Goal: Task Accomplishment & Management: Complete application form

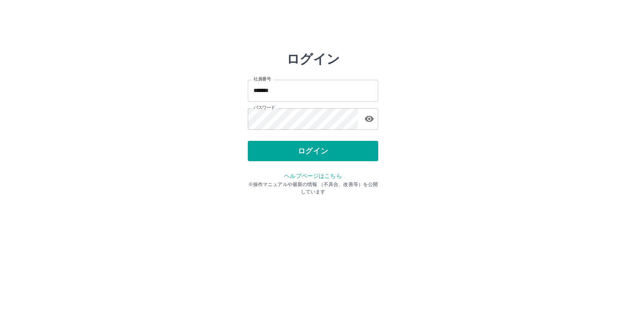
click at [302, 148] on div "ログイン" at bounding box center [313, 151] width 130 height 20
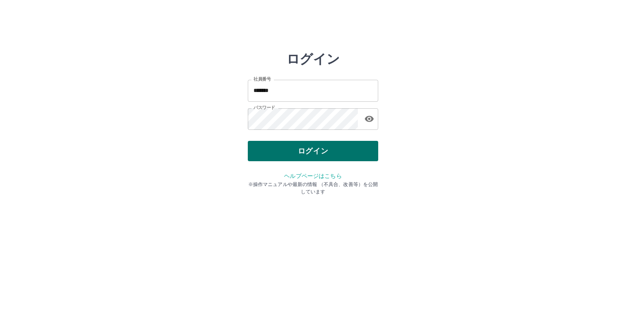
click at [302, 149] on button "ログイン" at bounding box center [313, 151] width 130 height 20
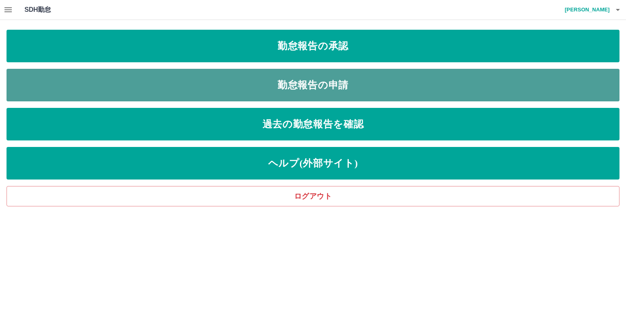
click at [324, 82] on link "勤怠報告の申請" at bounding box center [313, 85] width 613 height 33
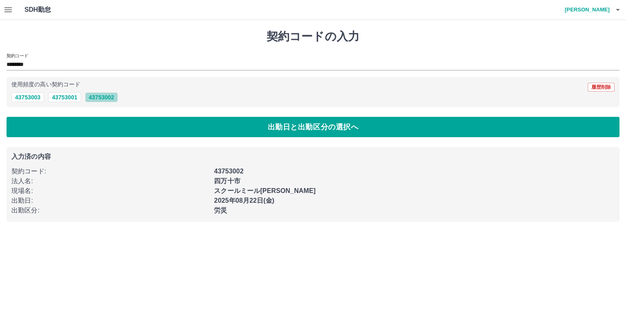
click at [99, 97] on button "43753002" at bounding box center [101, 98] width 33 height 10
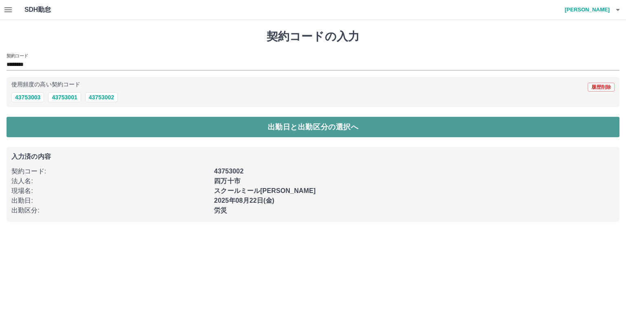
click at [175, 130] on button "出勤日と出勤区分の選択へ" at bounding box center [313, 127] width 613 height 20
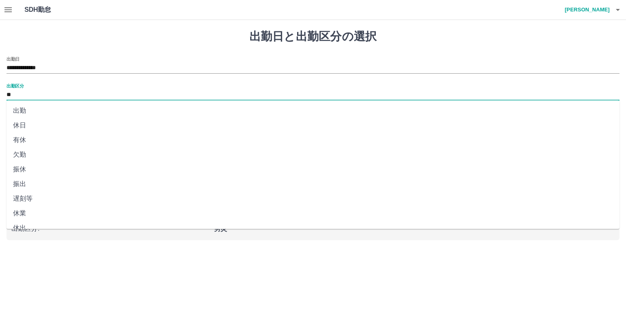
click at [28, 94] on input "**" at bounding box center [313, 95] width 613 height 10
click at [32, 111] on li "出勤" at bounding box center [313, 111] width 613 height 15
type input "**"
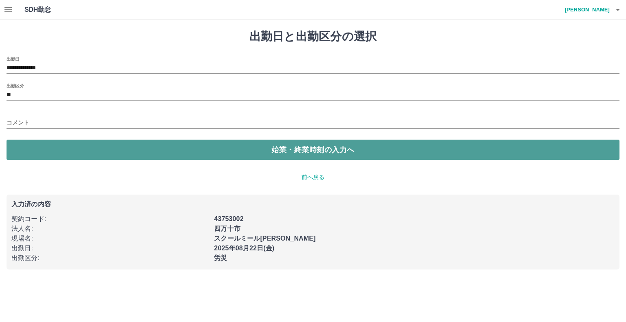
click at [244, 151] on button "始業・終業時刻の入力へ" at bounding box center [313, 150] width 613 height 20
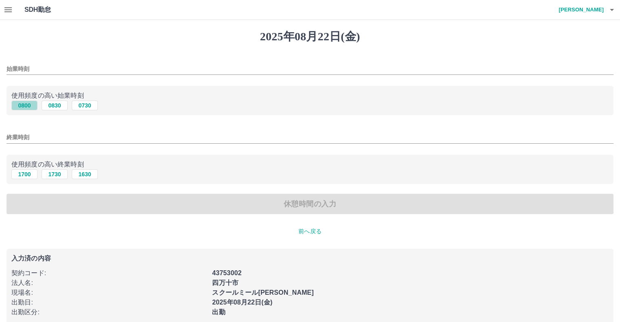
click at [29, 106] on button "0800" at bounding box center [24, 106] width 26 height 10
type input "****"
click at [24, 175] on button "1700" at bounding box center [24, 175] width 26 height 10
type input "****"
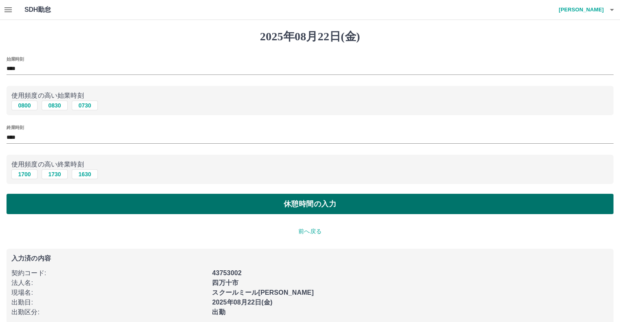
click at [317, 203] on button "休憩時間の入力" at bounding box center [310, 204] width 607 height 20
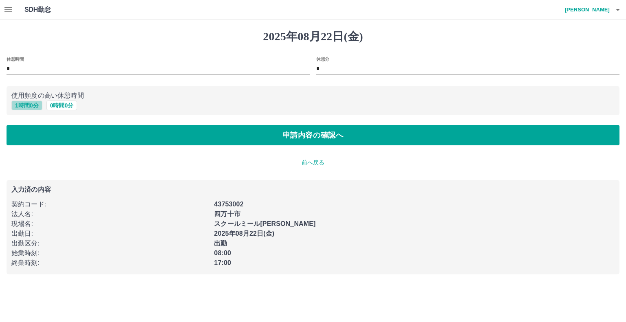
click at [24, 107] on button "1 時間 0 分" at bounding box center [26, 106] width 31 height 10
type input "*"
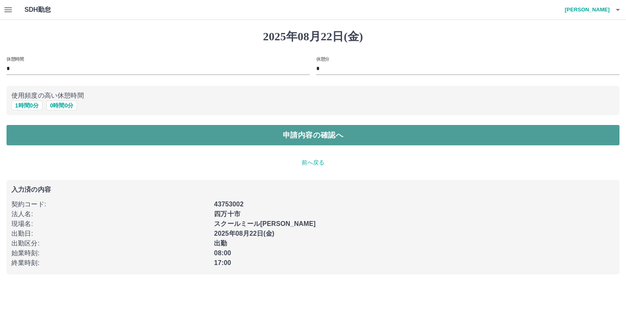
click at [194, 139] on button "申請内容の確認へ" at bounding box center [313, 135] width 613 height 20
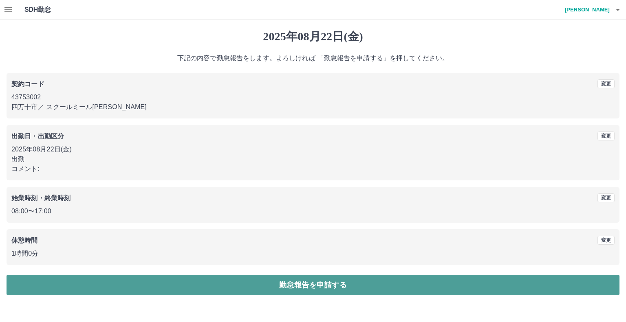
click at [300, 285] on button "勤怠報告を申請する" at bounding box center [313, 285] width 613 height 20
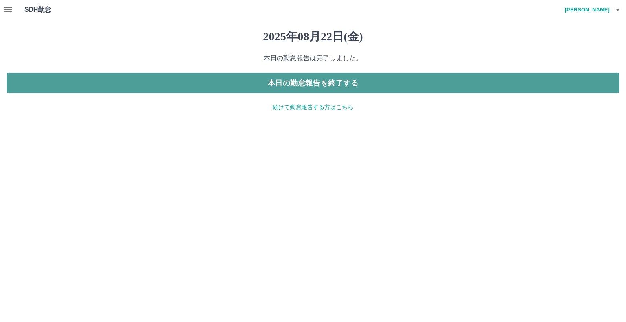
click at [316, 86] on button "本日の勤怠報告を終了する" at bounding box center [313, 83] width 613 height 20
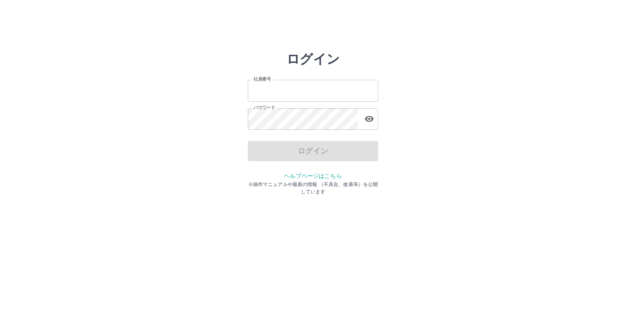
type input "*******"
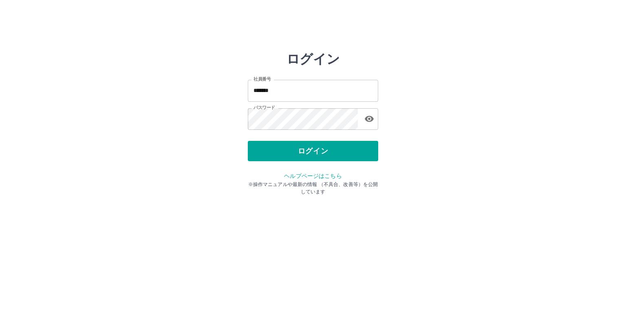
click at [293, 149] on div "ログイン" at bounding box center [313, 151] width 130 height 20
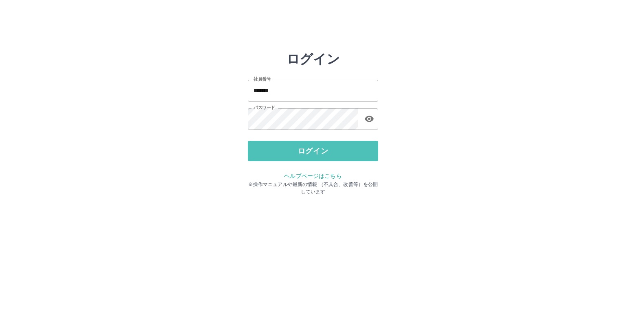
click at [293, 149] on button "ログイン" at bounding box center [313, 151] width 130 height 20
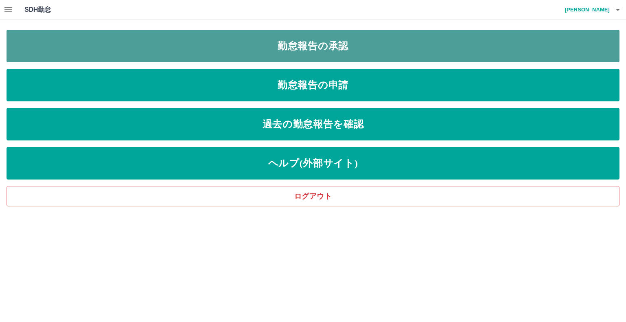
click at [317, 40] on link "勤怠報告の承認" at bounding box center [313, 46] width 613 height 33
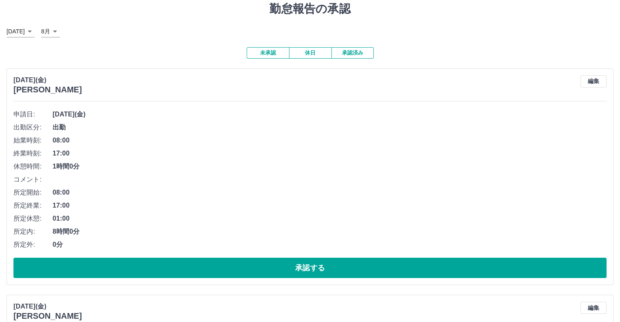
scroll to position [41, 0]
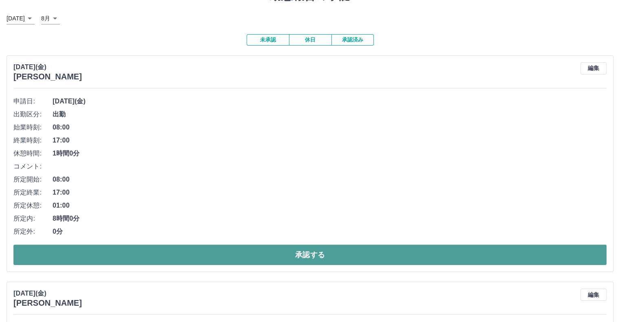
click at [270, 254] on button "承認する" at bounding box center [309, 255] width 593 height 20
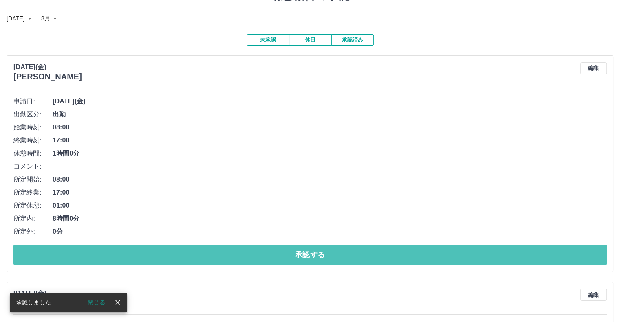
click at [266, 258] on button "承認する" at bounding box center [309, 255] width 593 height 20
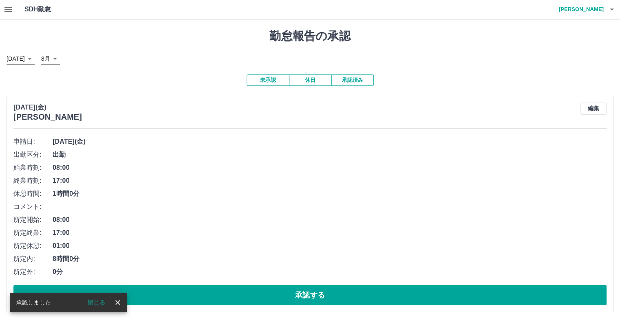
scroll to position [0, 0]
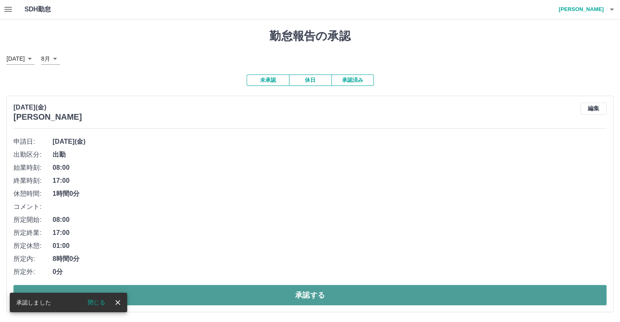
click at [276, 292] on button "承認する" at bounding box center [309, 295] width 593 height 20
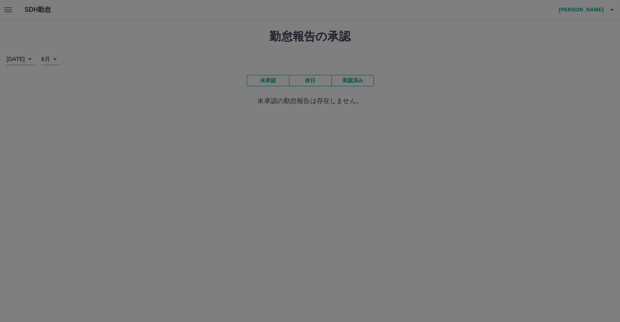
scroll to position [0, 0]
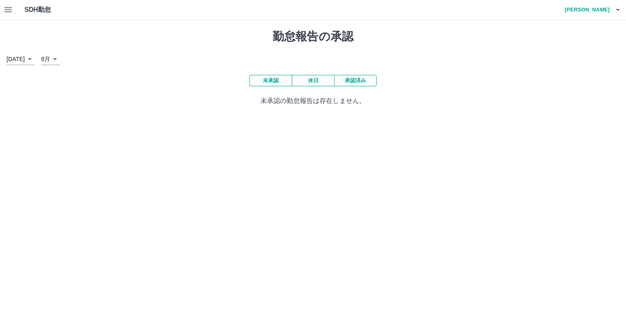
click at [359, 78] on button "承認済み" at bounding box center [355, 80] width 42 height 11
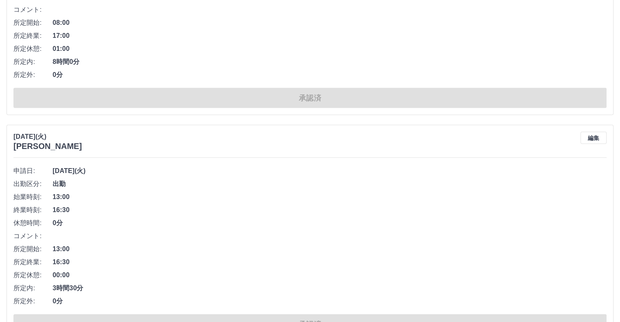
scroll to position [5193, 0]
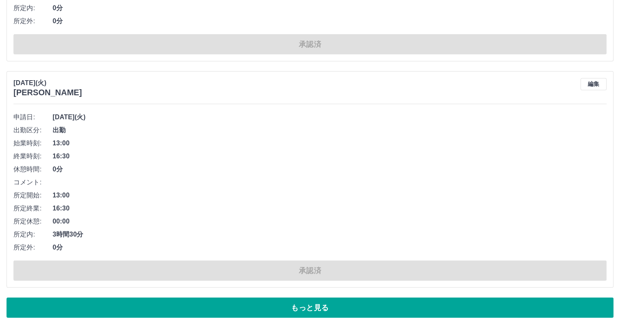
click at [308, 302] on button "もっと見る" at bounding box center [310, 308] width 607 height 20
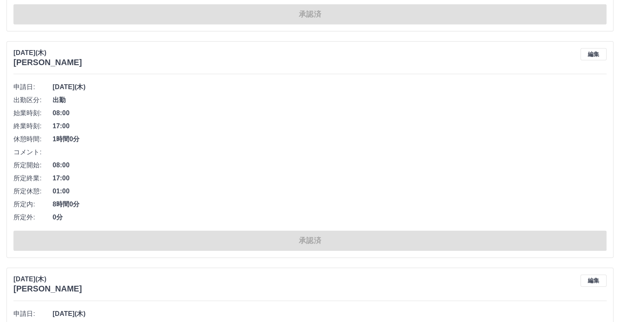
scroll to position [7190, 0]
